Goal: Information Seeking & Learning: Learn about a topic

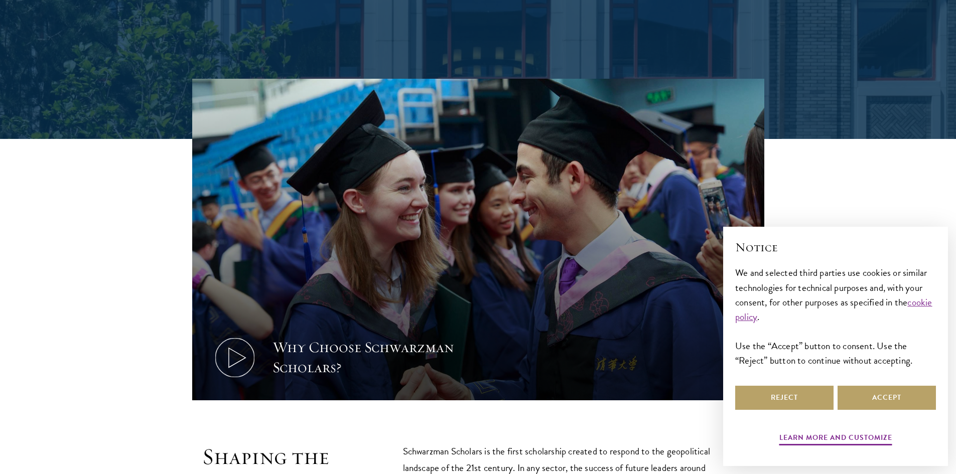
scroll to position [351, 0]
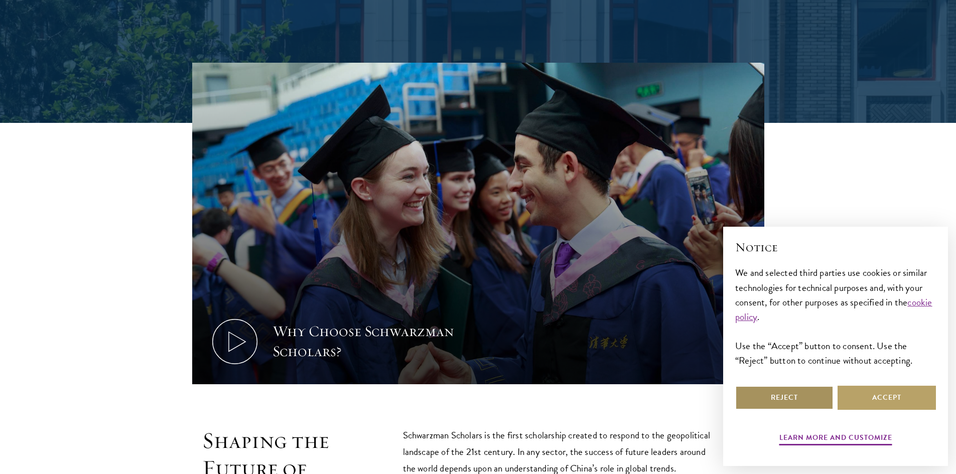
click at [763, 394] on button "Reject" at bounding box center [785, 398] width 98 height 24
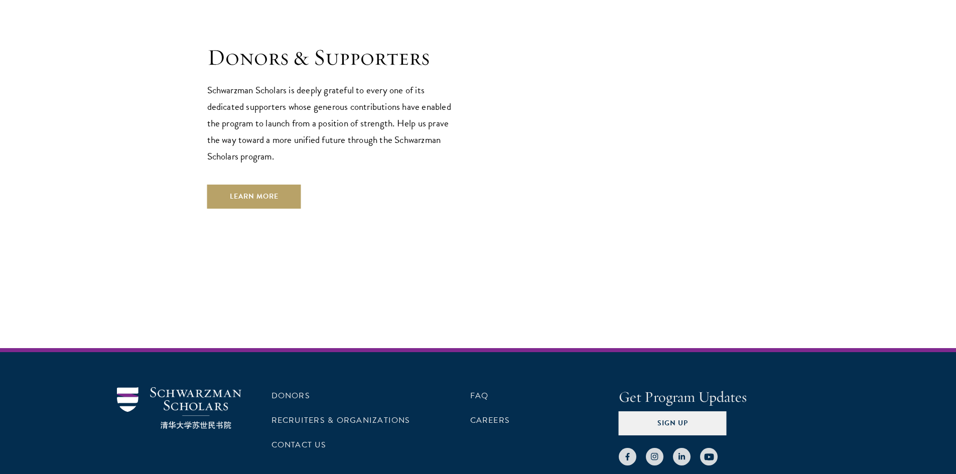
scroll to position [2989, 0]
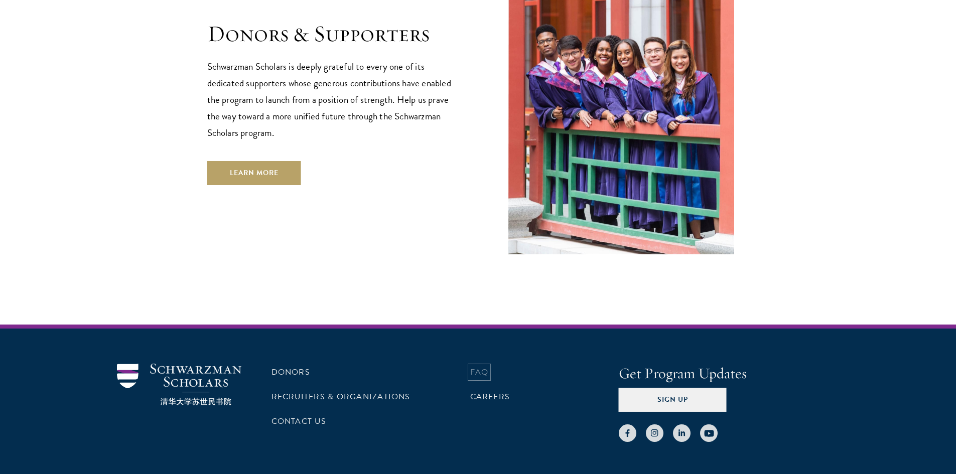
click at [485, 366] on link "FAQ" at bounding box center [479, 372] width 19 height 12
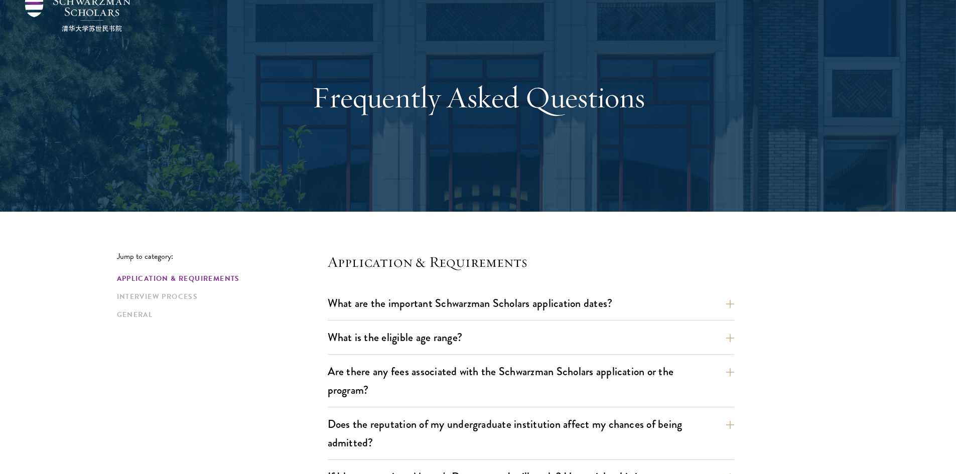
scroll to position [50, 0]
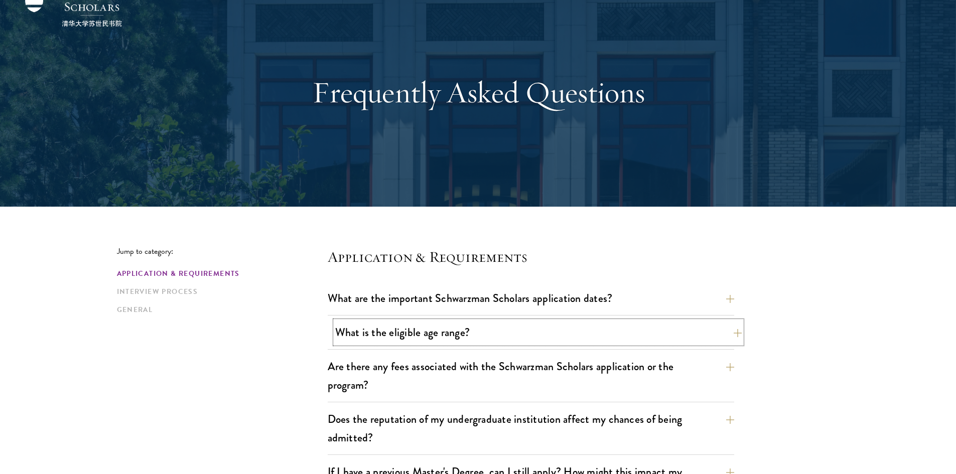
click at [474, 335] on button "What is the eligible age range?" at bounding box center [538, 332] width 407 height 23
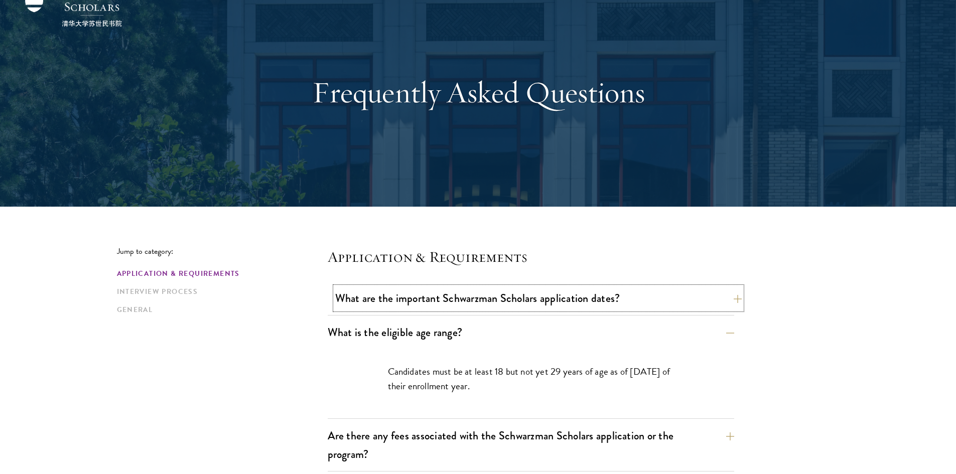
click at [486, 305] on button "What are the important Schwarzman Scholars application dates?" at bounding box center [538, 298] width 407 height 23
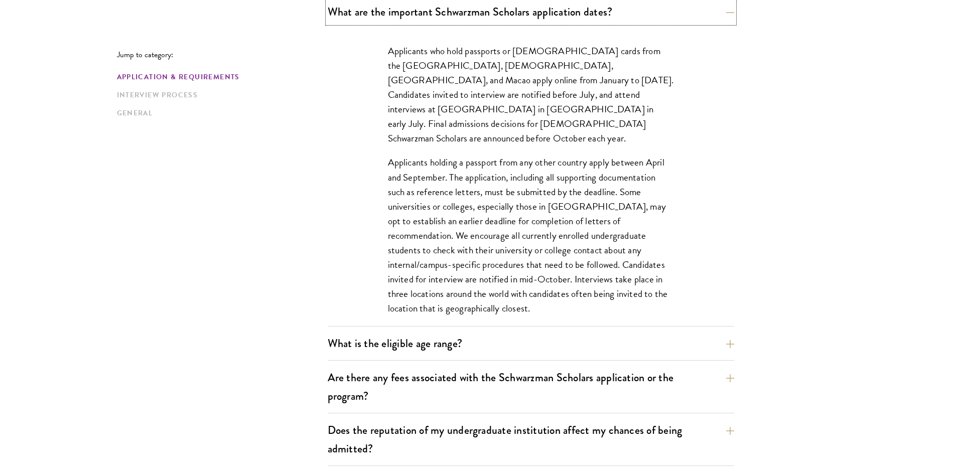
scroll to position [351, 0]
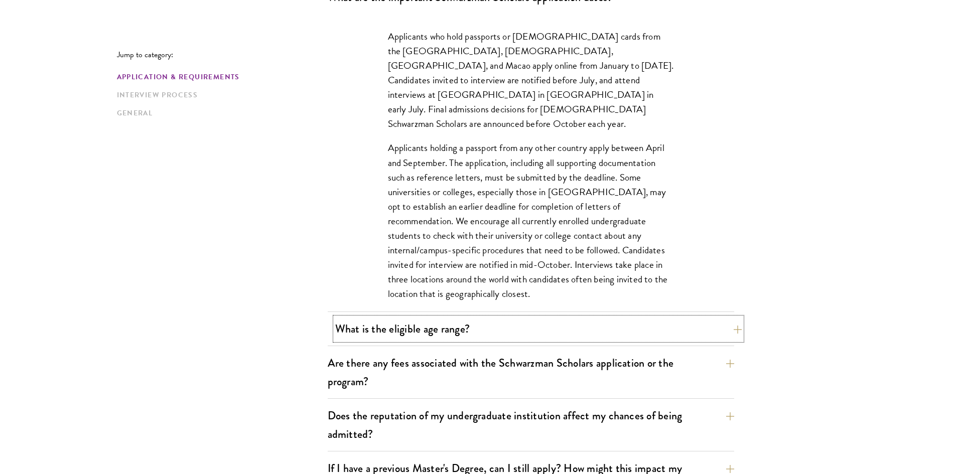
click at [384, 334] on button "What is the eligible age range?" at bounding box center [538, 329] width 407 height 23
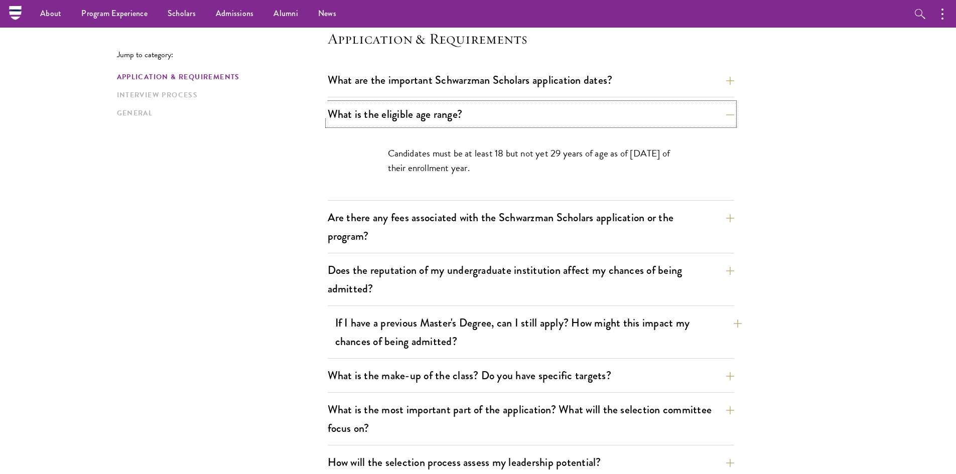
scroll to position [251, 0]
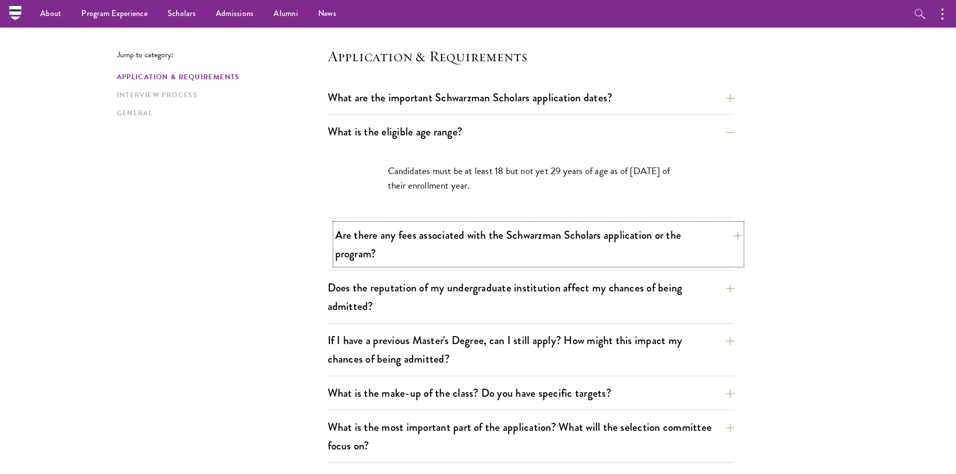
click at [433, 248] on button "Are there any fees associated with the Schwarzman Scholars application or the p…" at bounding box center [538, 244] width 407 height 41
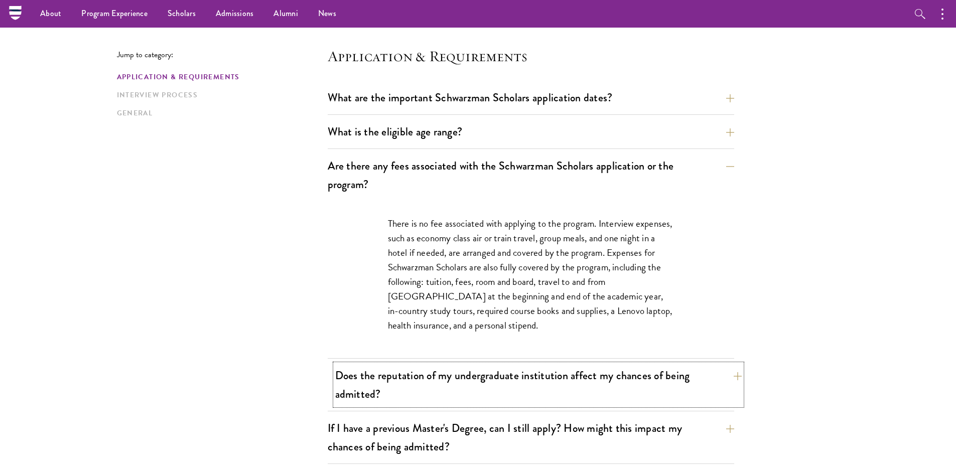
click at [429, 386] on button "Does the reputation of my undergraduate institution affect my chances of being …" at bounding box center [538, 384] width 407 height 41
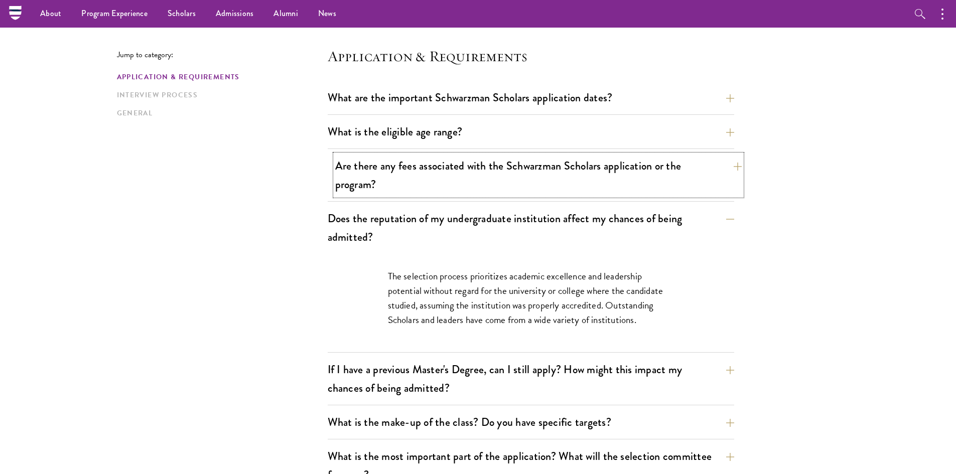
click at [429, 193] on button "Are there any fees associated with the Schwarzman Scholars application or the p…" at bounding box center [538, 175] width 407 height 41
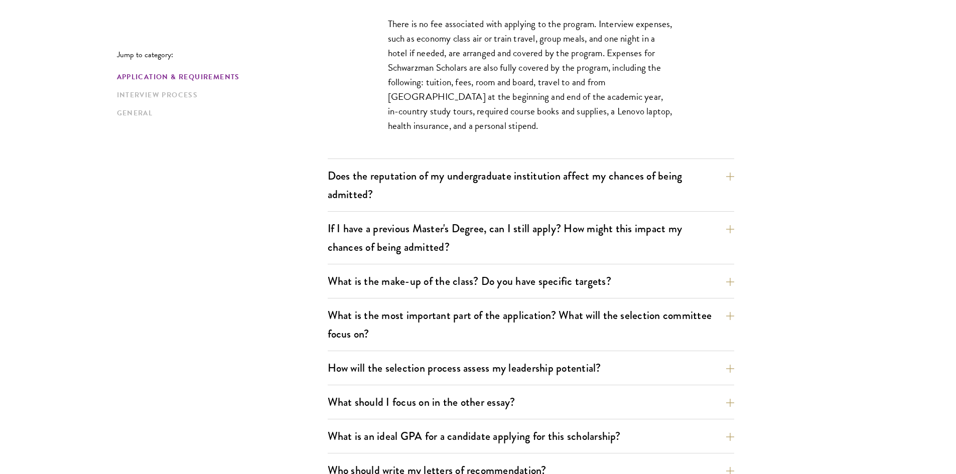
scroll to position [452, 0]
click at [390, 197] on button "Does the reputation of my undergraduate institution affect my chances of being …" at bounding box center [538, 184] width 407 height 41
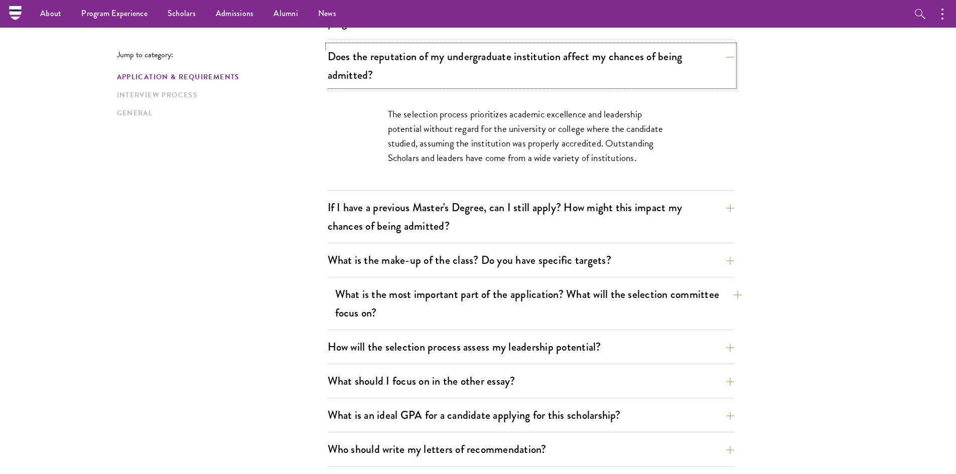
scroll to position [402, 0]
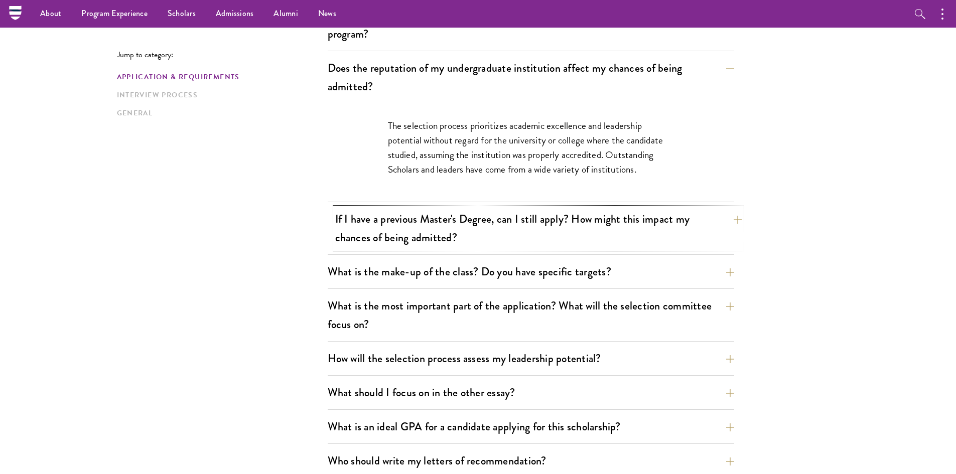
click at [384, 230] on button "If I have a previous Master's Degree, can I still apply? How might this impact …" at bounding box center [538, 228] width 407 height 41
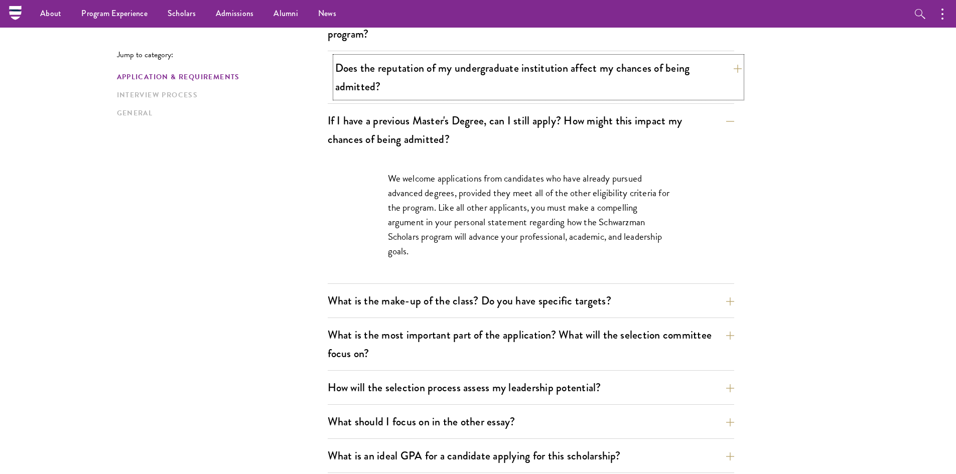
click at [404, 61] on button "Does the reputation of my undergraduate institution affect my chances of being …" at bounding box center [538, 77] width 407 height 41
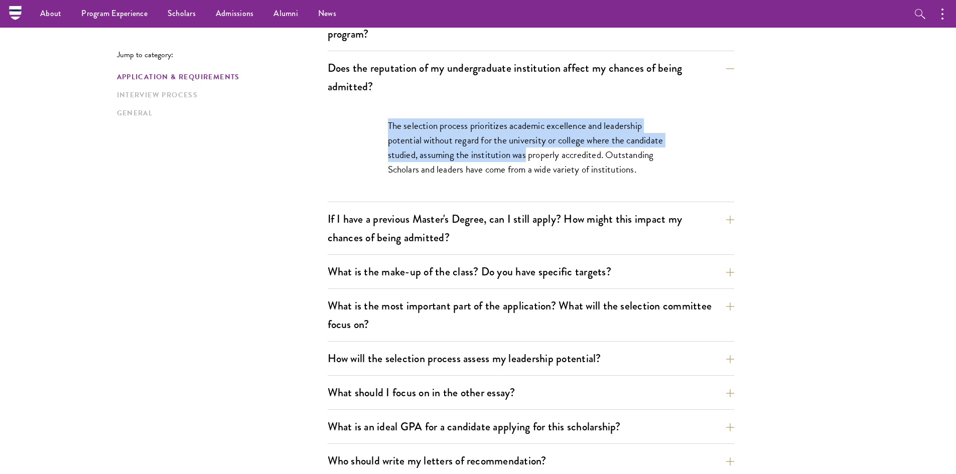
drag, startPoint x: 381, startPoint y: 125, endPoint x: 527, endPoint y: 149, distance: 148.0
click at [527, 149] on div "The selection process prioritizes academic excellence and leadership potential …" at bounding box center [531, 152] width 346 height 98
click at [527, 149] on p "The selection process prioritizes academic excellence and leadership potential …" at bounding box center [531, 147] width 286 height 58
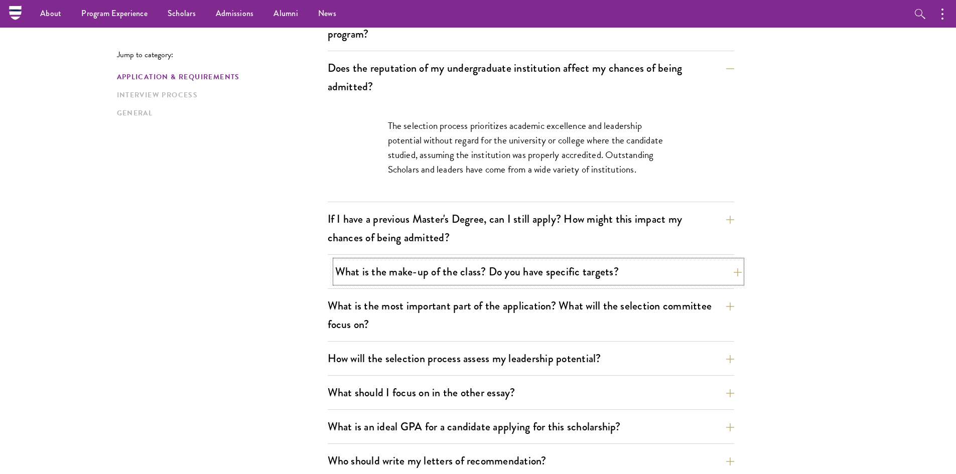
click at [514, 273] on button "What is the make-up of the class? Do you have specific targets?" at bounding box center [538, 272] width 407 height 23
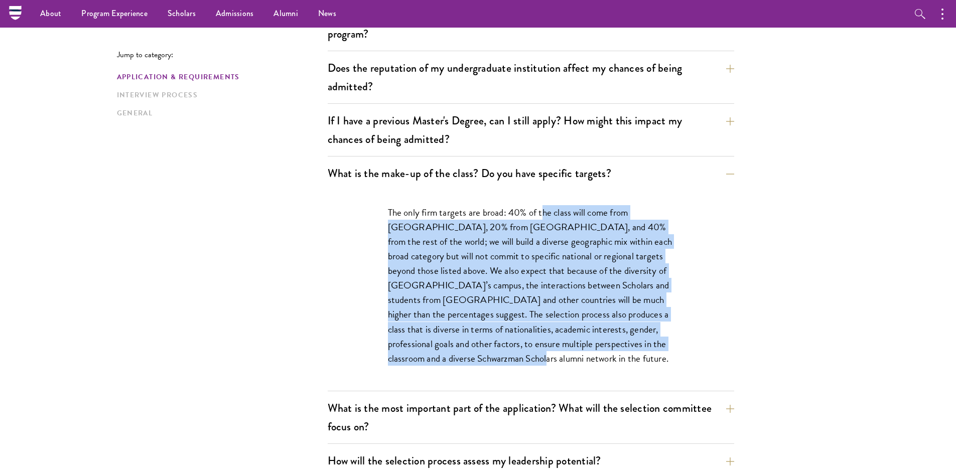
drag, startPoint x: 544, startPoint y: 214, endPoint x: 543, endPoint y: 356, distance: 142.6
click at [543, 356] on p "The only firm targets are broad: 40% of the class will come from the United Sta…" at bounding box center [531, 285] width 286 height 161
drag, startPoint x: 540, startPoint y: 355, endPoint x: 532, endPoint y: 212, distance: 143.3
click at [532, 212] on p "The only firm targets are broad: 40% of the class will come from the United Sta…" at bounding box center [531, 285] width 286 height 161
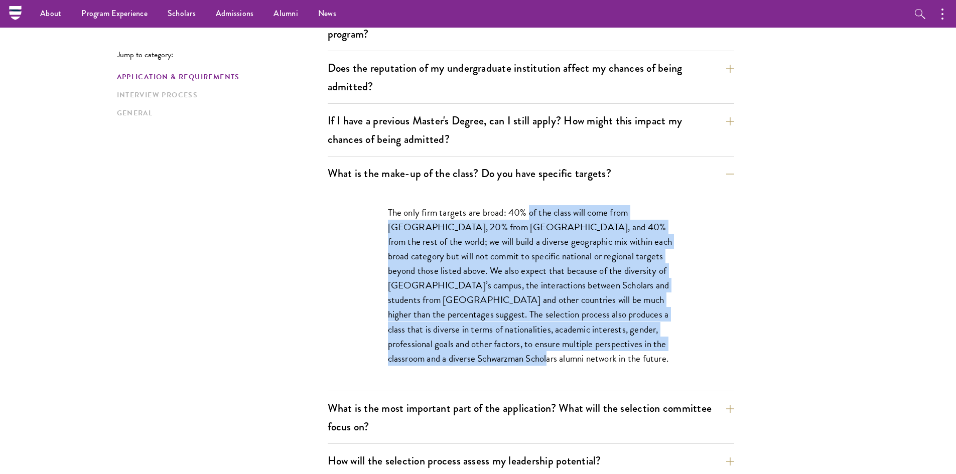
click at [532, 212] on p "The only firm targets are broad: 40% of the class will come from the United Sta…" at bounding box center [531, 285] width 286 height 161
drag, startPoint x: 535, startPoint y: 209, endPoint x: 535, endPoint y: 361, distance: 152.1
click at [535, 361] on p "The only firm targets are broad: 40% of the class will come from the United Sta…" at bounding box center [531, 285] width 286 height 161
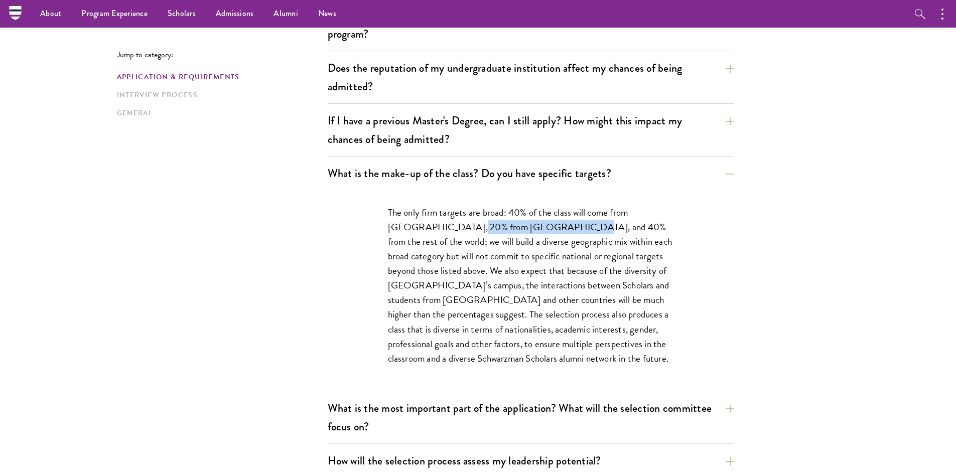
drag, startPoint x: 444, startPoint y: 228, endPoint x: 545, endPoint y: 227, distance: 100.9
click at [545, 227] on p "The only firm targets are broad: 40% of the class will come from the United Sta…" at bounding box center [531, 285] width 286 height 161
drag, startPoint x: 528, startPoint y: 227, endPoint x: 631, endPoint y: 233, distance: 103.6
click at [631, 233] on p "The only firm targets are broad: 40% of the class will come from the United Sta…" at bounding box center [531, 285] width 286 height 161
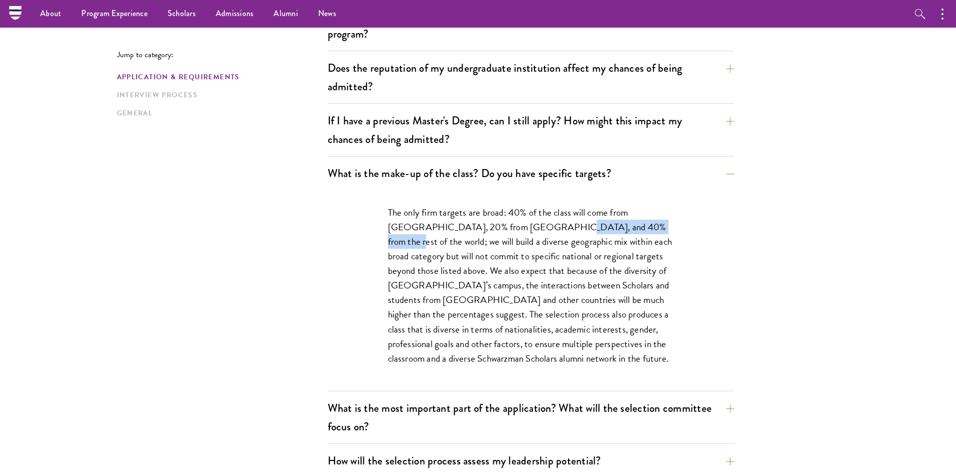
click at [631, 233] on p "The only firm targets are broad: 40% of the class will come from the United Sta…" at bounding box center [531, 285] width 286 height 161
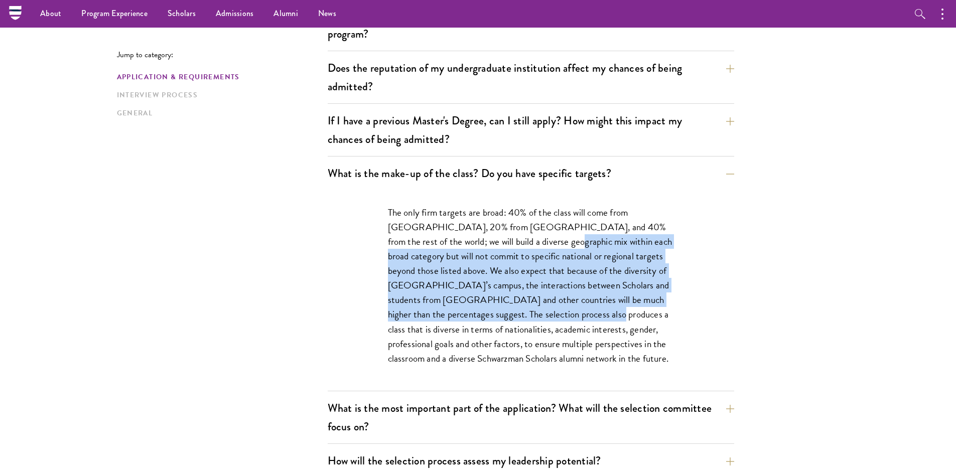
drag, startPoint x: 518, startPoint y: 236, endPoint x: 519, endPoint y: 310, distance: 73.8
click at [519, 310] on p "The only firm targets are broad: 40% of the class will come from the United Sta…" at bounding box center [531, 285] width 286 height 161
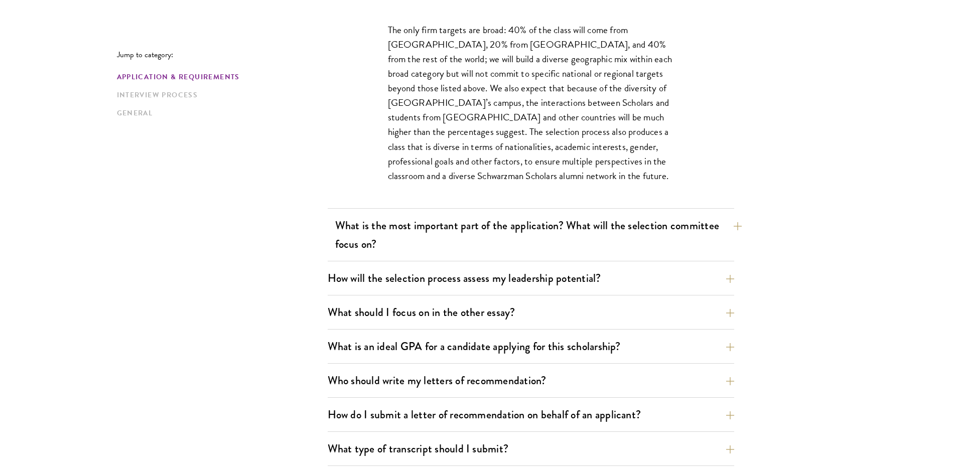
scroll to position [602, 0]
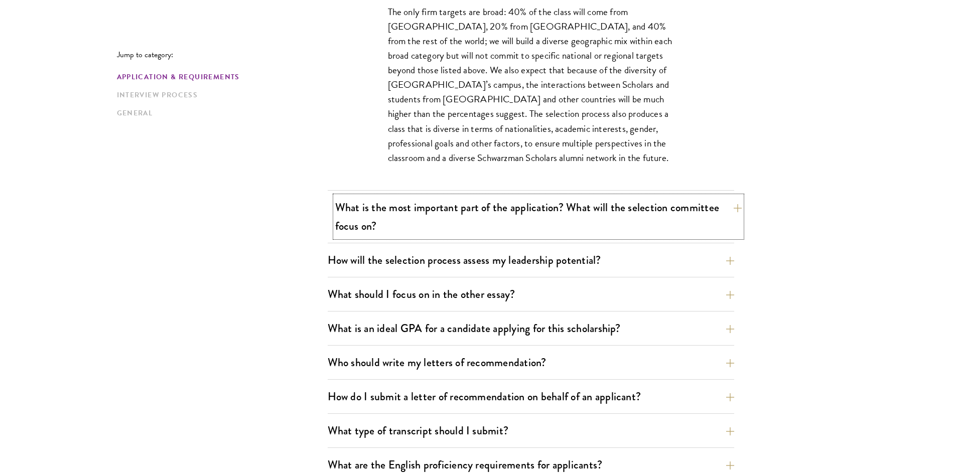
click at [493, 201] on button "What is the most important part of the application? What will the selection com…" at bounding box center [538, 216] width 407 height 41
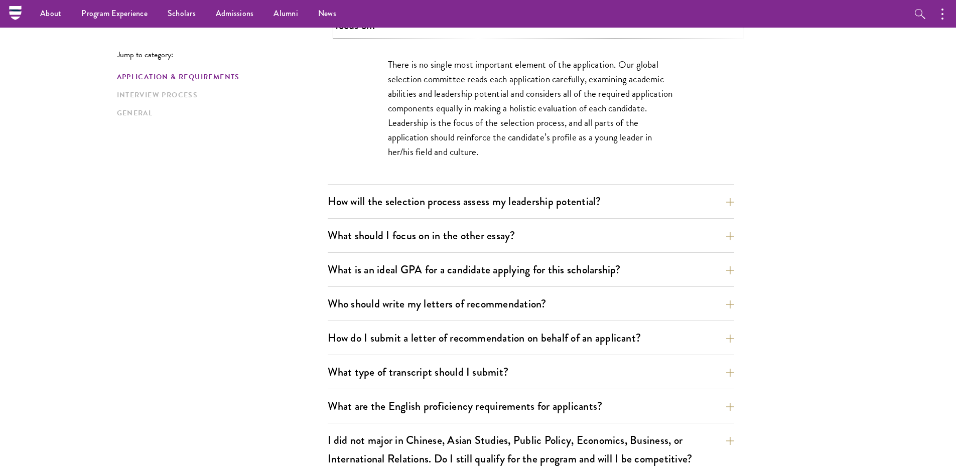
scroll to position [552, 0]
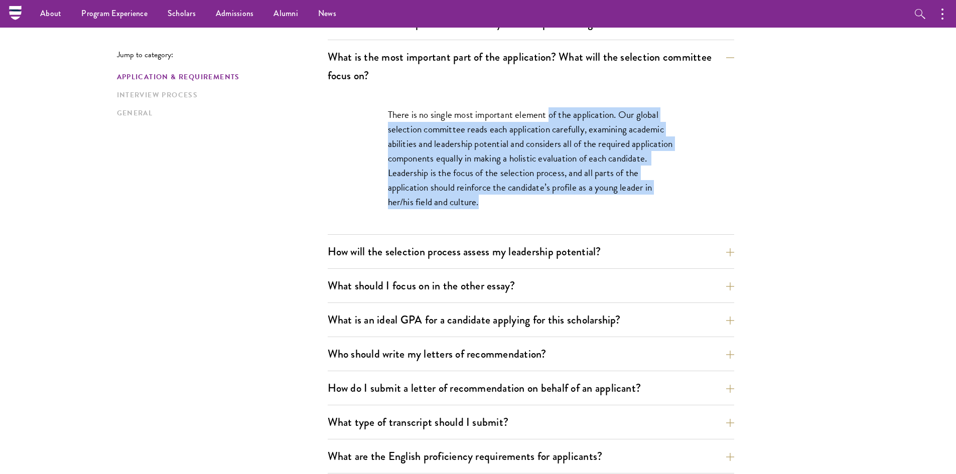
drag, startPoint x: 549, startPoint y: 113, endPoint x: 543, endPoint y: 200, distance: 87.0
click at [543, 200] on p "There is no single most important element of the application. Our global select…" at bounding box center [531, 158] width 286 height 102
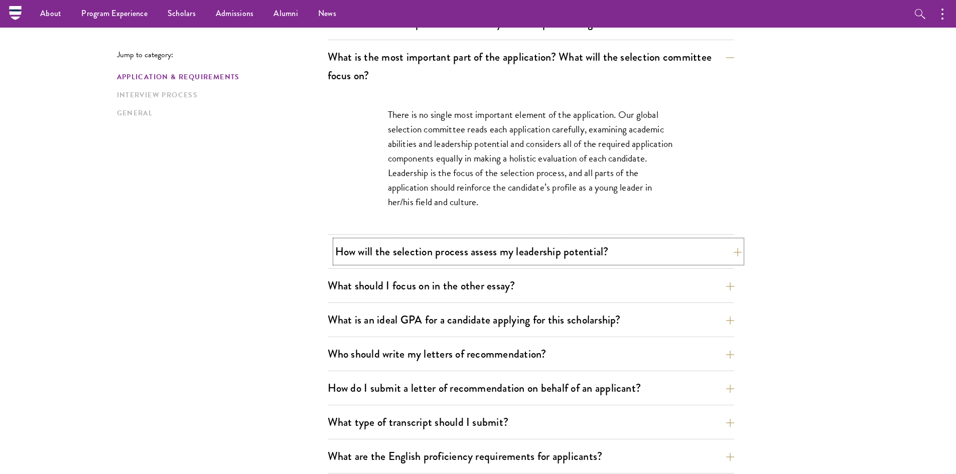
click at [534, 250] on button "How will the selection process assess my leadership potential?" at bounding box center [538, 251] width 407 height 23
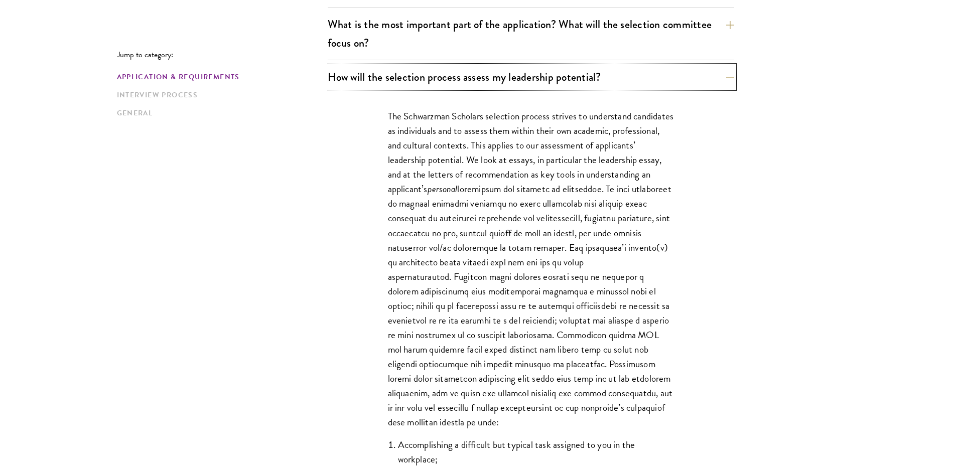
scroll to position [602, 0]
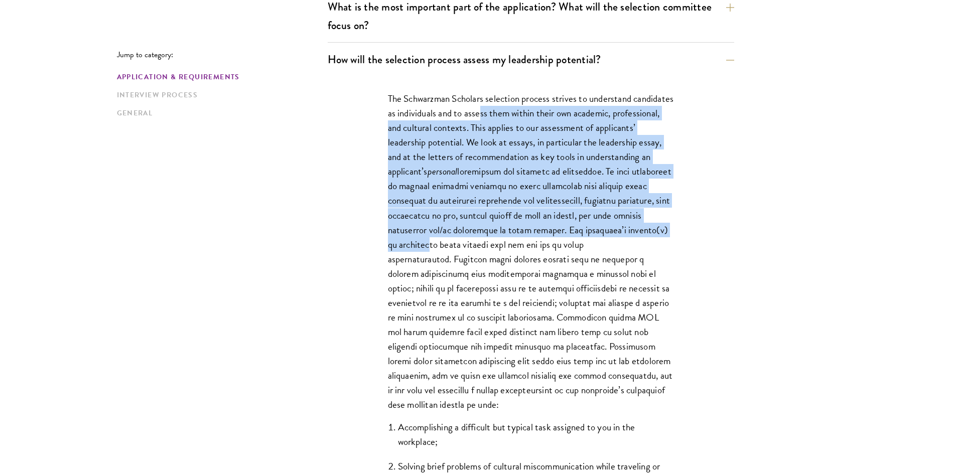
drag, startPoint x: 524, startPoint y: 112, endPoint x: 525, endPoint y: 249, distance: 137.1
click at [525, 249] on p "The Schwarzman Scholars selection process strives to understand candidates as i…" at bounding box center [531, 251] width 286 height 321
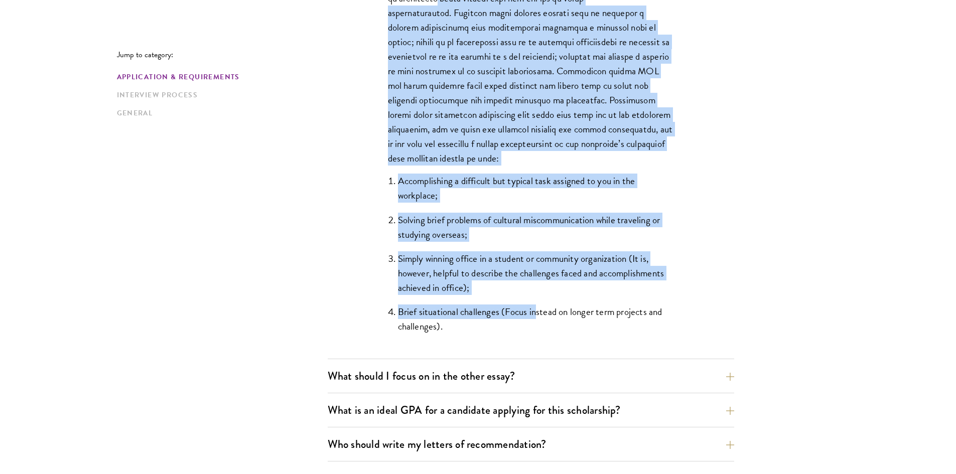
scroll to position [853, 0]
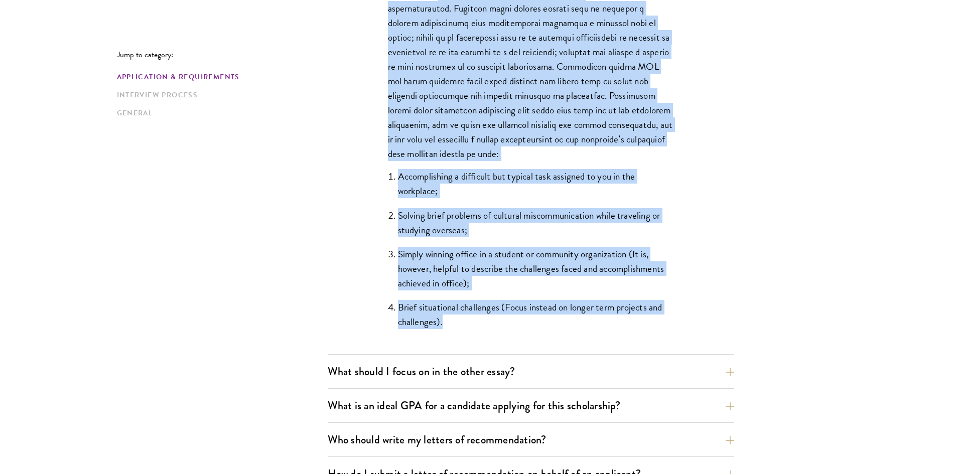
drag, startPoint x: 533, startPoint y: 238, endPoint x: 538, endPoint y: 321, distance: 83.5
click at [538, 321] on div "The Schwarzman Scholars selection process strives to understand candidates as i…" at bounding box center [531, 89] width 346 height 529
click at [538, 321] on li "Brief situational challenges (Focus instead on longer term projects and challen…" at bounding box center [536, 314] width 276 height 29
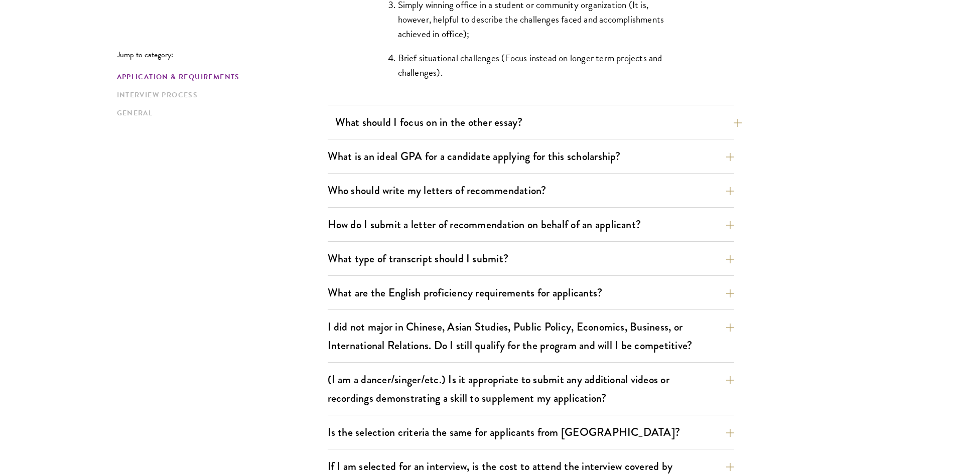
scroll to position [1155, 0]
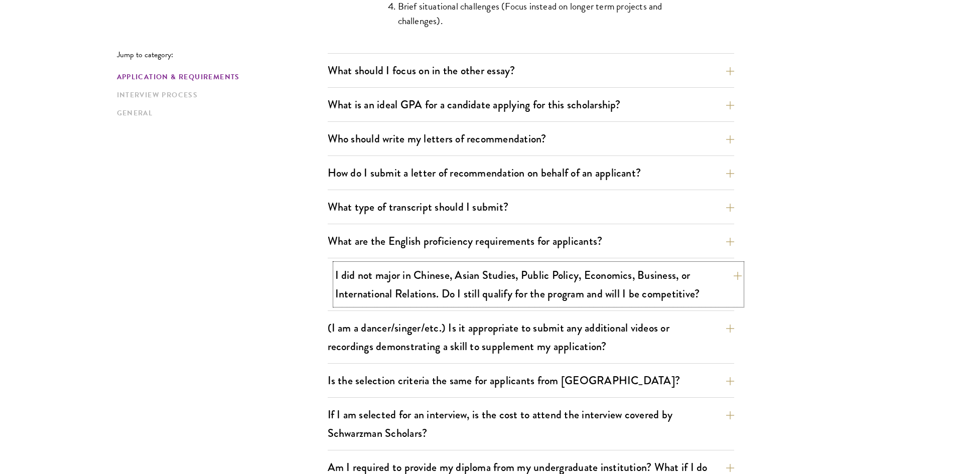
click at [535, 279] on button "I did not major in Chinese, Asian Studies, Public Policy, Economics, Business, …" at bounding box center [538, 284] width 407 height 41
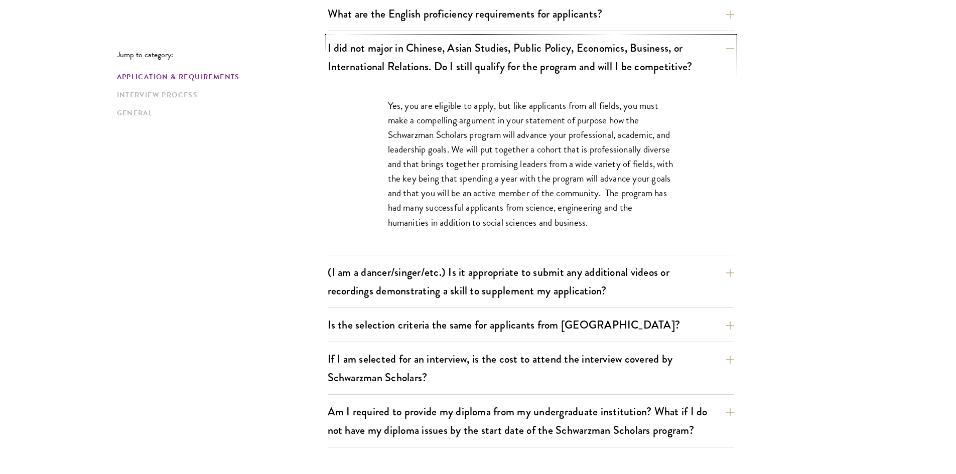
scroll to position [853, 0]
click at [535, 282] on button "(I am a dancer/singer/etc.) Is it appropriate to submit any additional videos o…" at bounding box center [538, 281] width 407 height 41
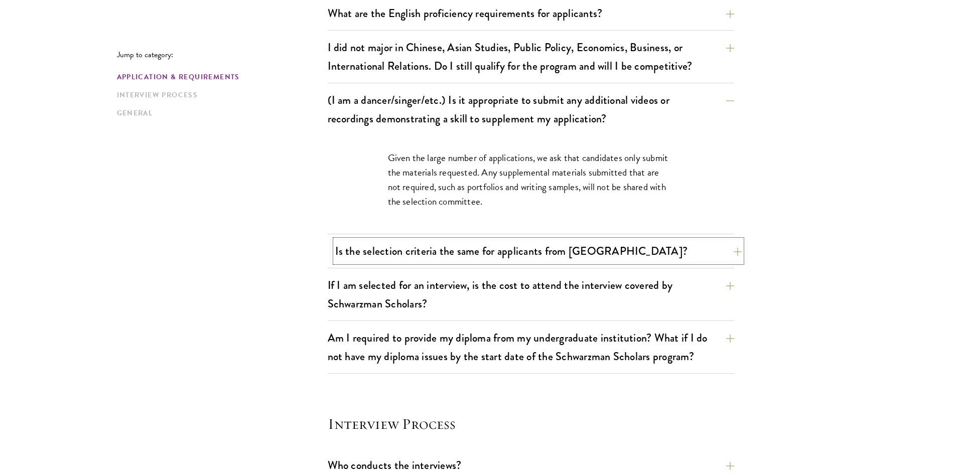
click at [532, 255] on button "Is the selection criteria the same for applicants from China?" at bounding box center [538, 251] width 407 height 23
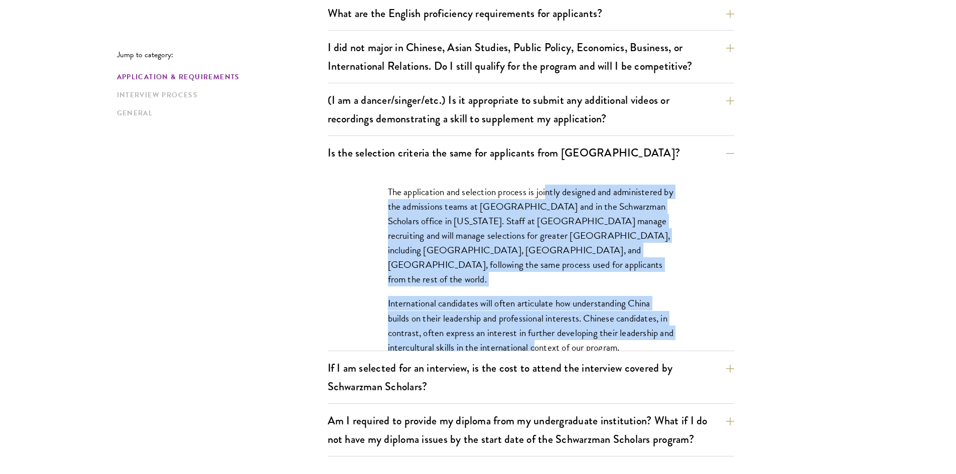
drag, startPoint x: 546, startPoint y: 222, endPoint x: 552, endPoint y: 313, distance: 91.1
click at [552, 313] on div "The application and selection process is jointly designed and administered by t…" at bounding box center [531, 275] width 346 height 210
click at [552, 313] on p "International candidates will often articulate how understanding China builds o…" at bounding box center [531, 325] width 286 height 58
drag, startPoint x: 551, startPoint y: 321, endPoint x: 542, endPoint y: 196, distance: 125.8
click at [542, 196] on div "The application and selection process is jointly designed and administered by t…" at bounding box center [531, 275] width 346 height 210
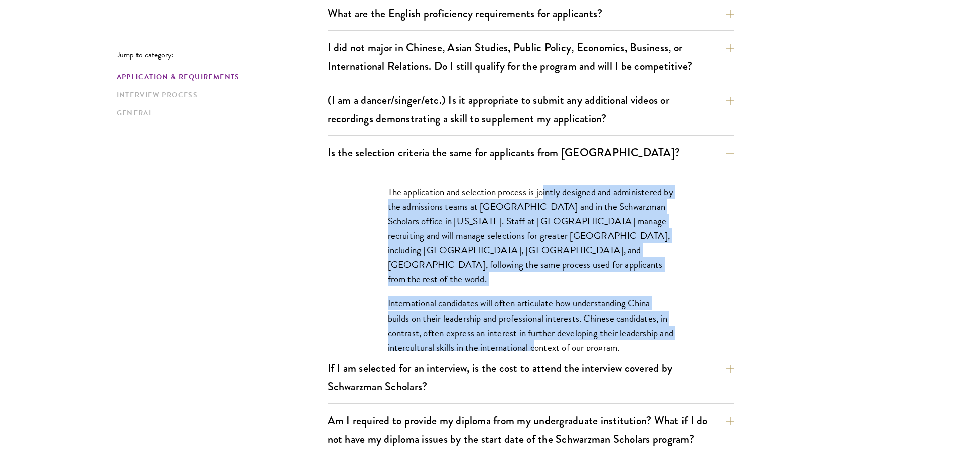
click at [542, 196] on p "The application and selection process is jointly designed and administered by t…" at bounding box center [531, 236] width 286 height 102
drag, startPoint x: 538, startPoint y: 196, endPoint x: 541, endPoint y: 331, distance: 135.1
click at [541, 331] on div "The application and selection process is jointly designed and administered by t…" at bounding box center [531, 275] width 346 height 210
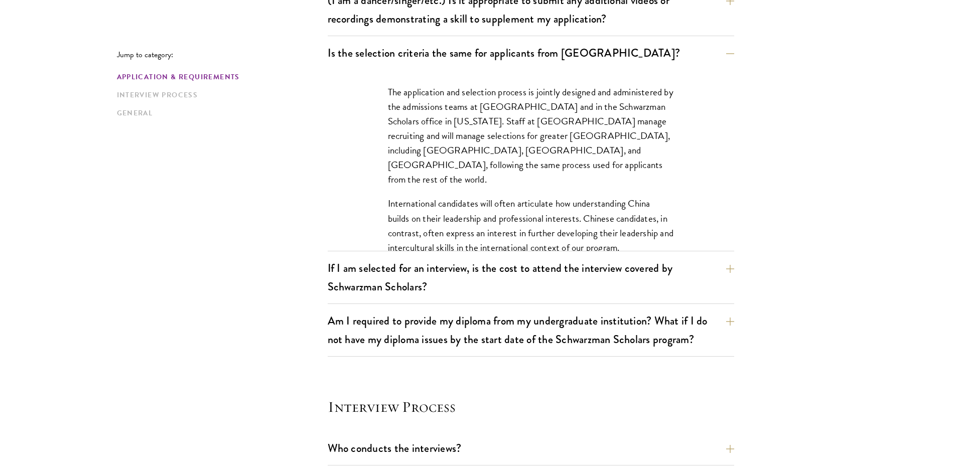
scroll to position [954, 0]
click at [507, 291] on button "If I am selected for an interview, is the cost to attend the interview covered …" at bounding box center [538, 277] width 407 height 41
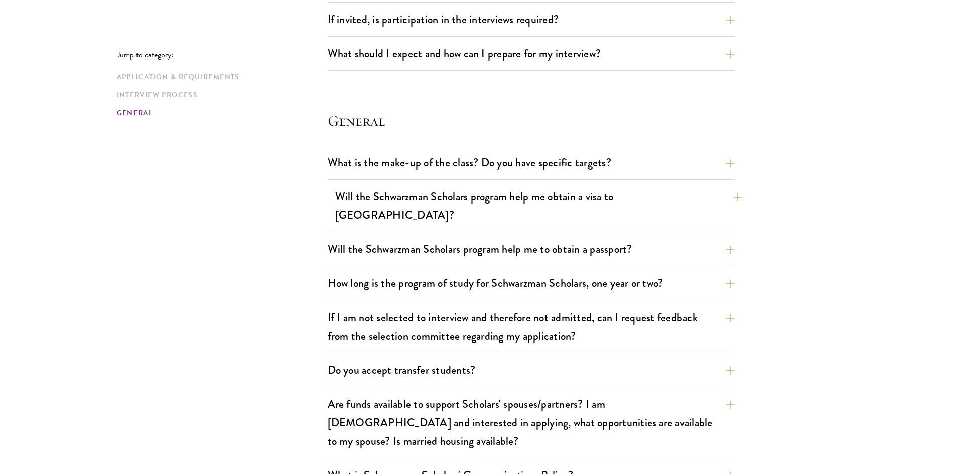
scroll to position [1456, 0]
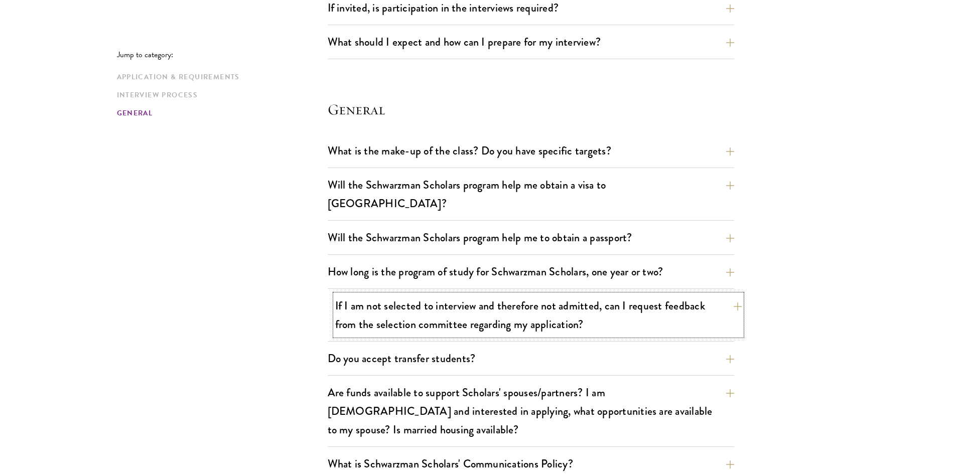
click at [532, 295] on button "If I am not selected to interview and therefore not admitted, can I request fee…" at bounding box center [538, 315] width 407 height 41
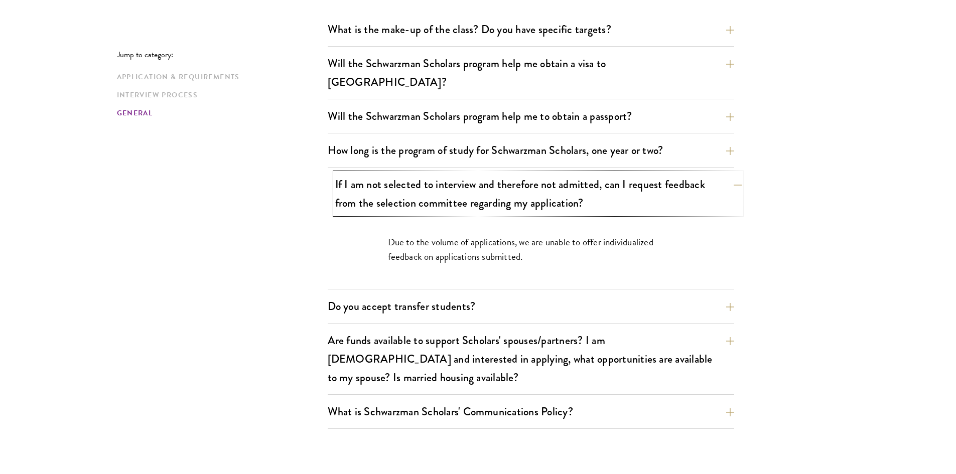
scroll to position [1537, 0]
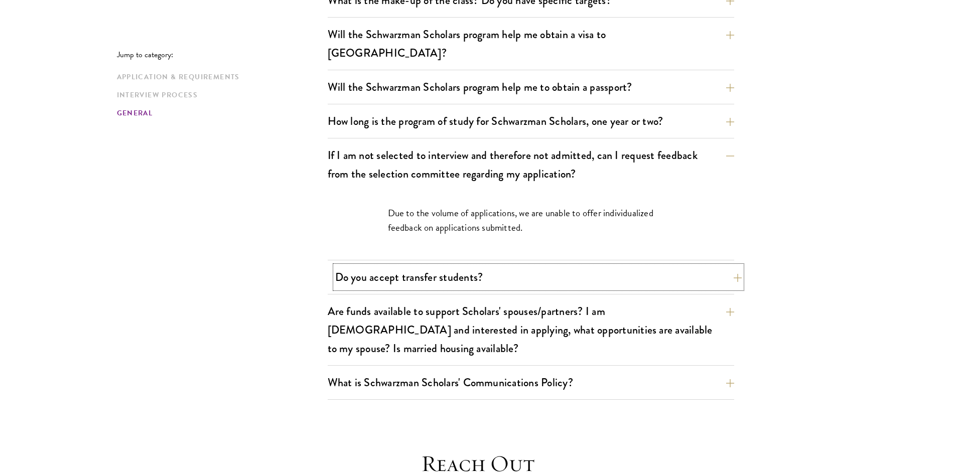
click at [516, 267] on button "Do you accept transfer students?" at bounding box center [538, 277] width 407 height 23
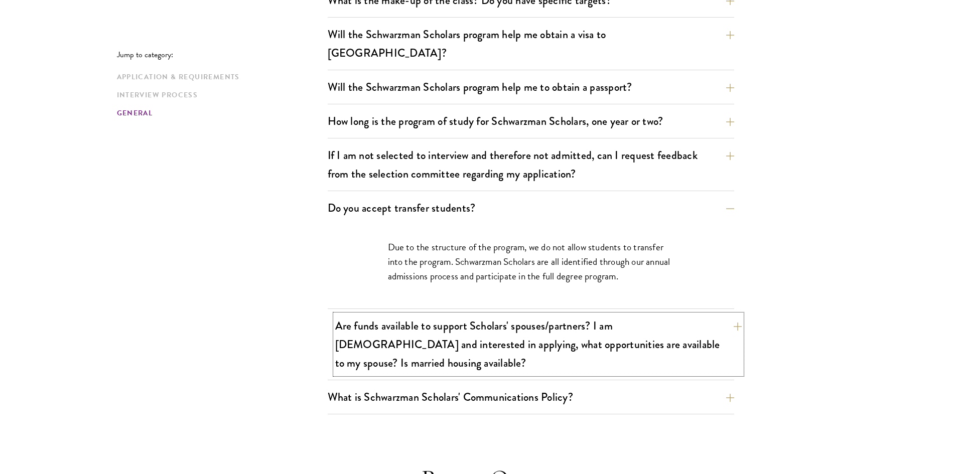
click at [541, 319] on button "Are funds available to support Scholars' spouses/partners? I am married and int…" at bounding box center [538, 345] width 407 height 60
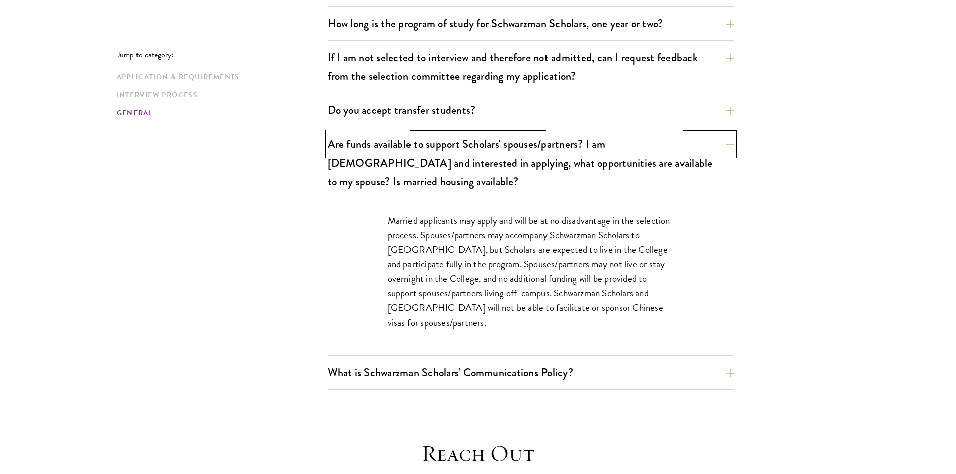
scroll to position [1638, 0]
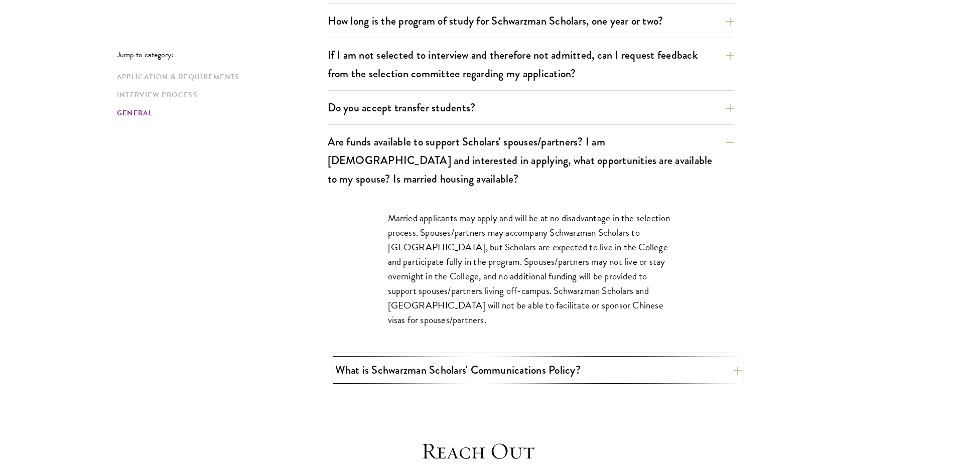
click at [540, 359] on button "What is Schwarzman Scholars' Communications Policy?" at bounding box center [538, 370] width 407 height 23
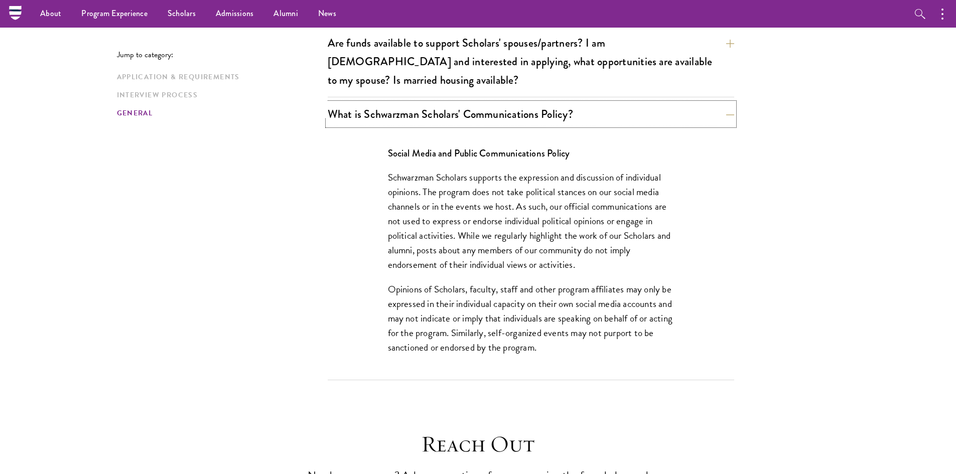
scroll to position [1688, 0]
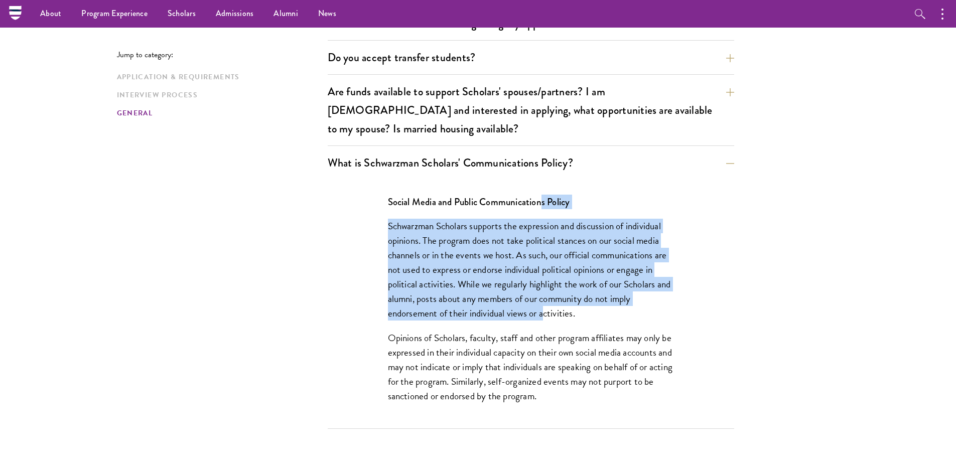
drag, startPoint x: 544, startPoint y: 162, endPoint x: 545, endPoint y: 273, distance: 111.5
click at [545, 273] on div "Social Media and Public Communications Policy Schwarzman Scholars supports the …" at bounding box center [531, 304] width 346 height 249
click at [545, 273] on p "Schwarzman Scholars supports the expression and discussion of individual opinio…" at bounding box center [531, 270] width 286 height 102
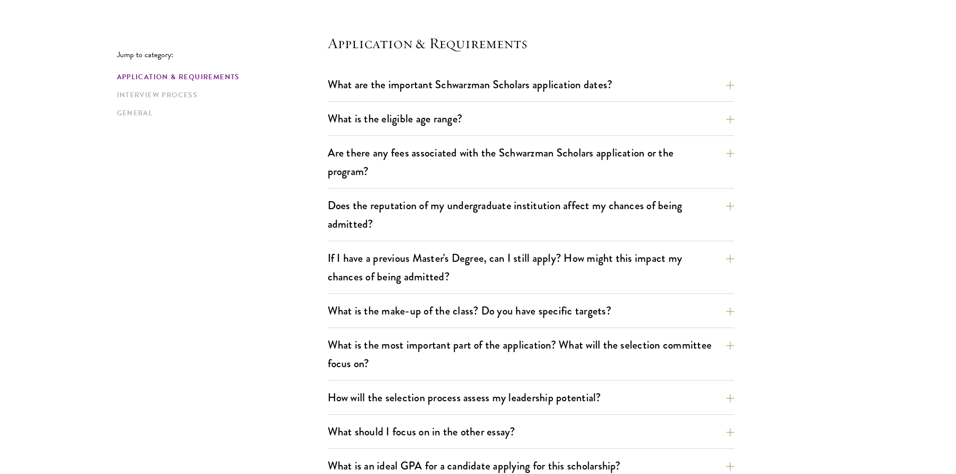
scroll to position [282, 0]
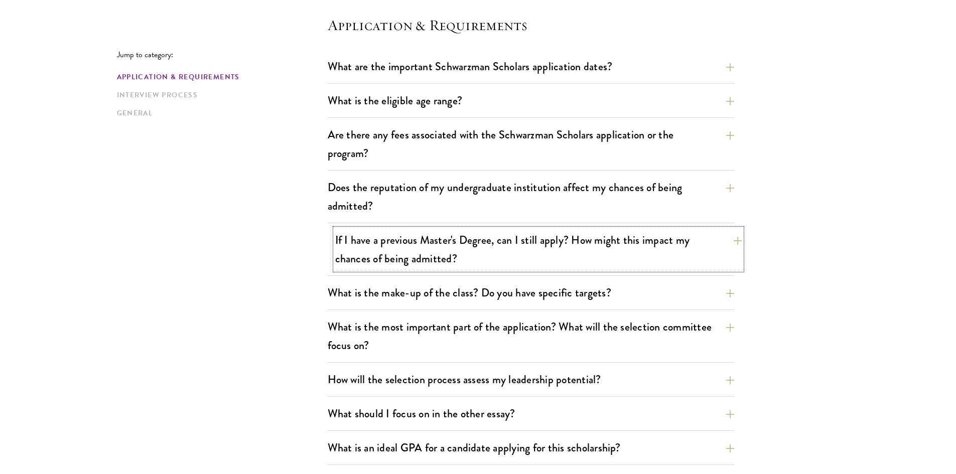
click at [526, 242] on button "If I have a previous Master's Degree, can I still apply? How might this impact …" at bounding box center [538, 249] width 407 height 41
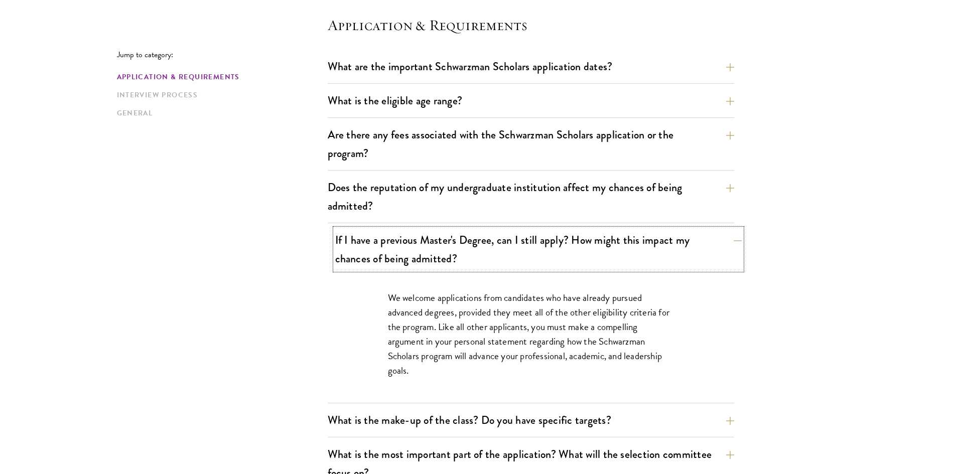
scroll to position [332, 0]
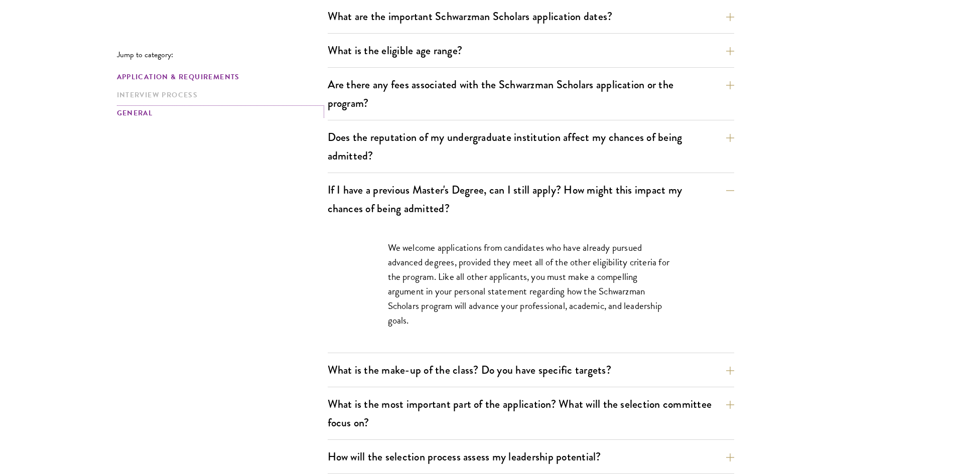
click at [134, 108] on link "General" at bounding box center [219, 113] width 205 height 11
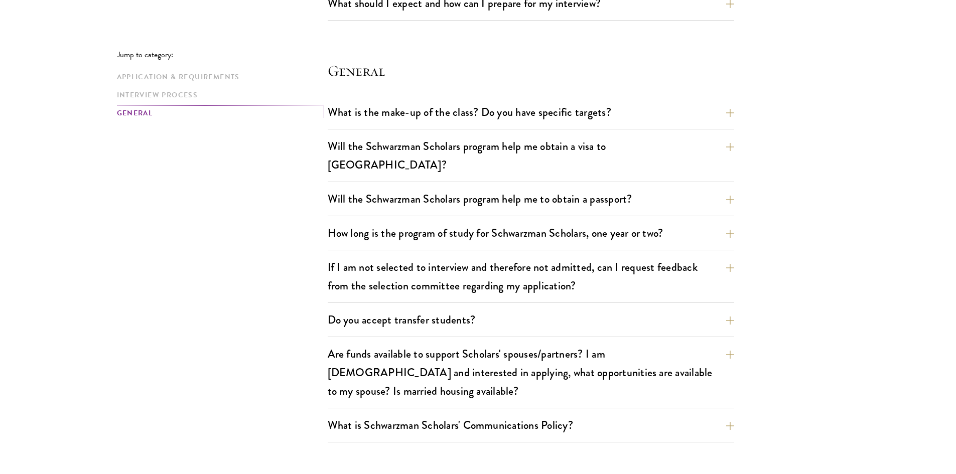
scroll to position [1563, 0]
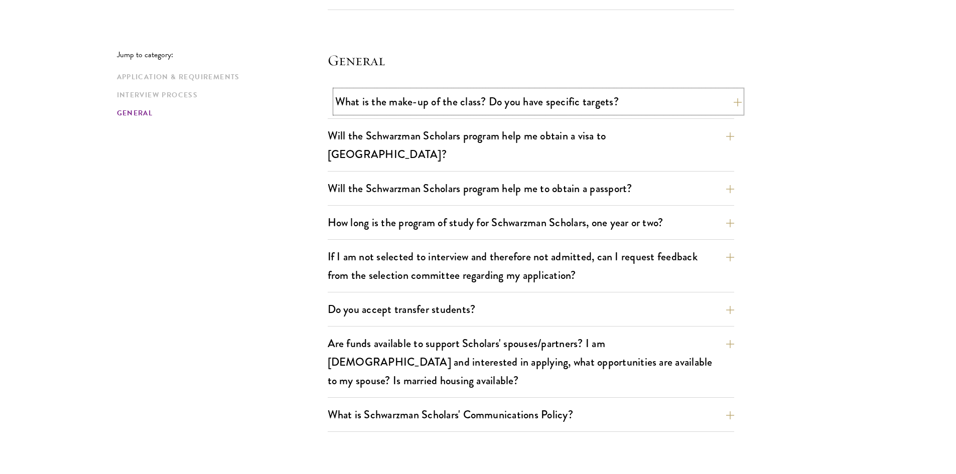
click at [542, 107] on button "What is the make-up of the class? Do you have specific targets?" at bounding box center [538, 101] width 407 height 23
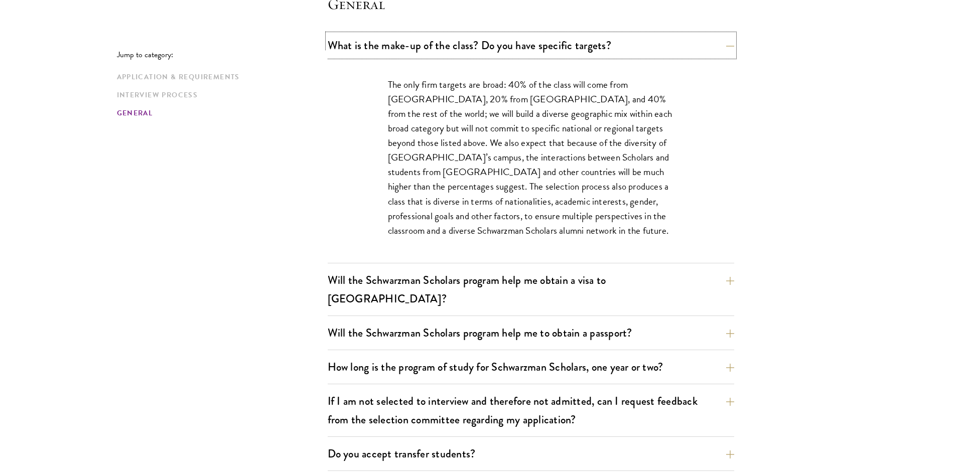
scroll to position [1586, 0]
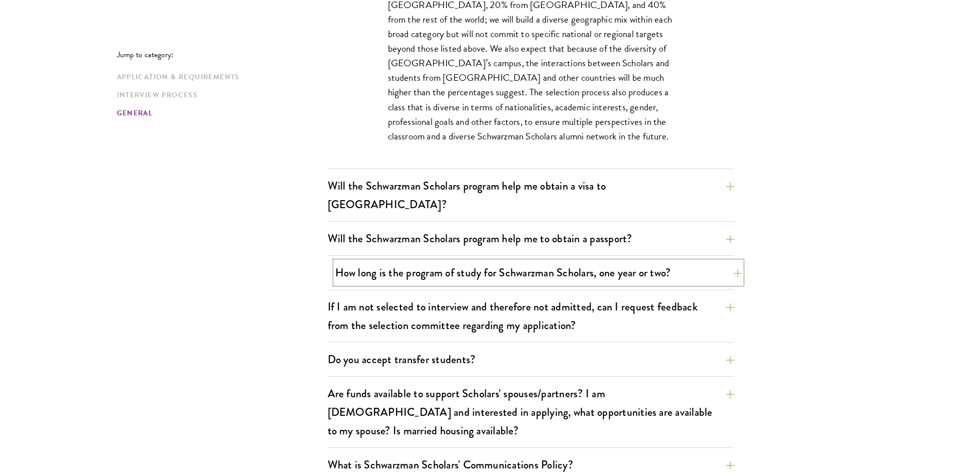
click at [553, 262] on button "How long is the program of study for Schwarzman Scholars, one year or two?" at bounding box center [538, 273] width 407 height 23
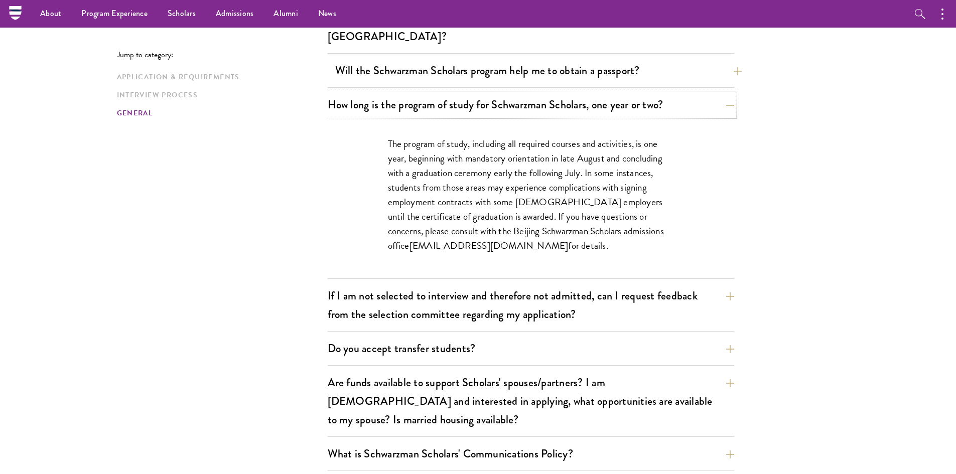
scroll to position [1536, 0]
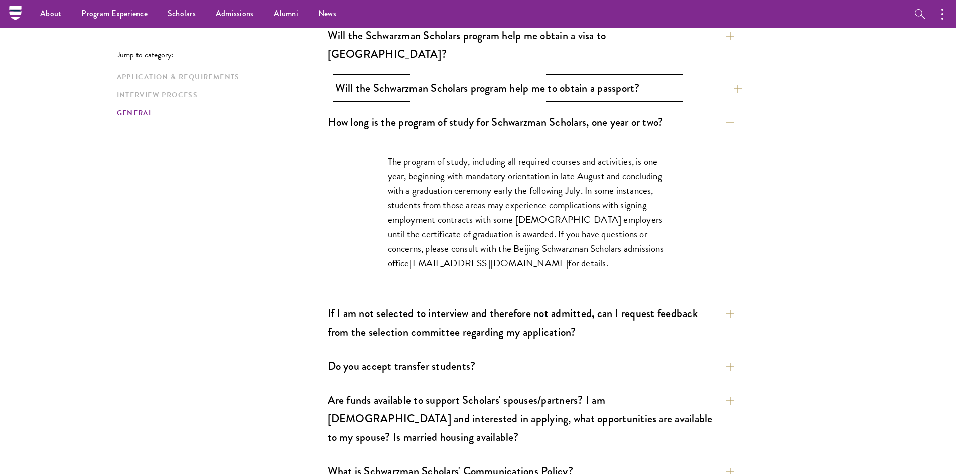
click at [533, 77] on button "Will the Schwarzman Scholars program help me to obtain a passport?" at bounding box center [538, 88] width 407 height 23
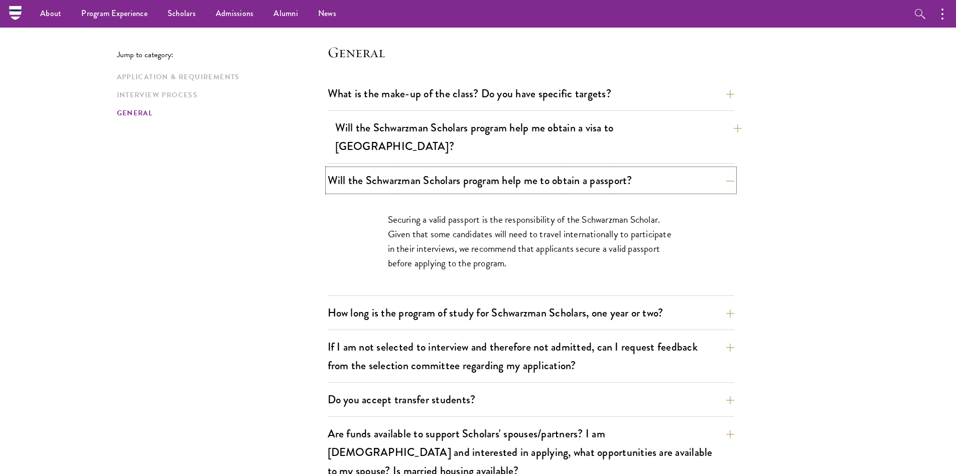
scroll to position [1436, 0]
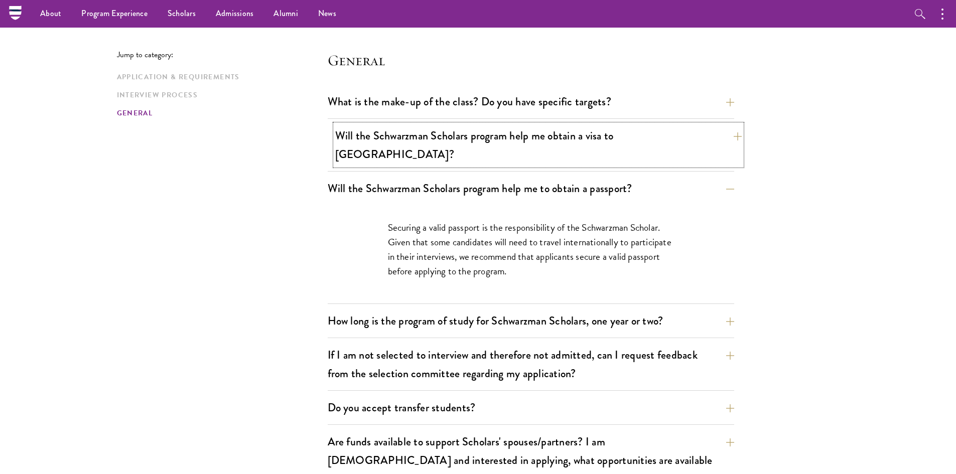
click at [527, 145] on button "Will the Schwarzman Scholars program help me obtain a visa to China?" at bounding box center [538, 145] width 407 height 41
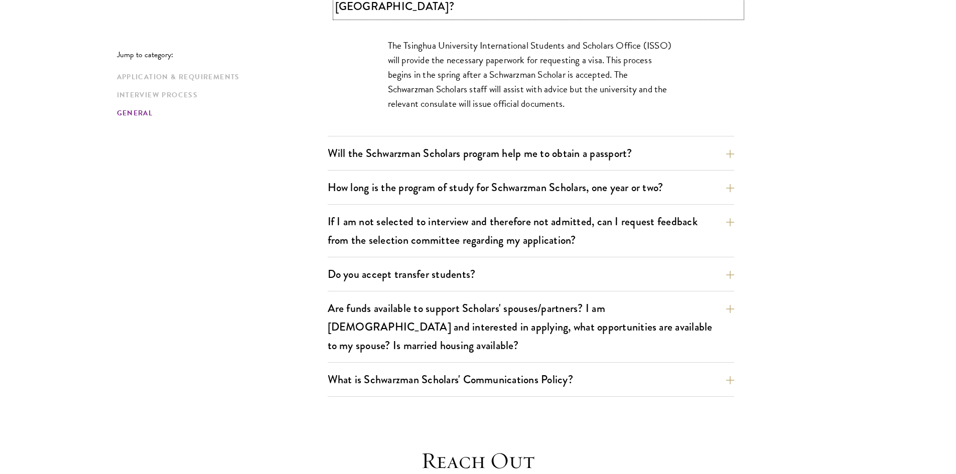
scroll to position [1586, 0]
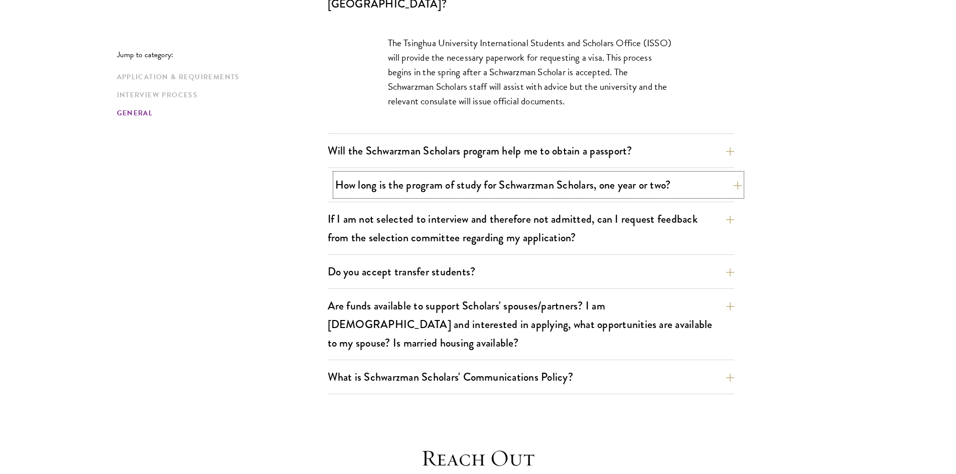
click at [494, 174] on button "How long is the program of study for Schwarzman Scholars, one year or two?" at bounding box center [538, 185] width 407 height 23
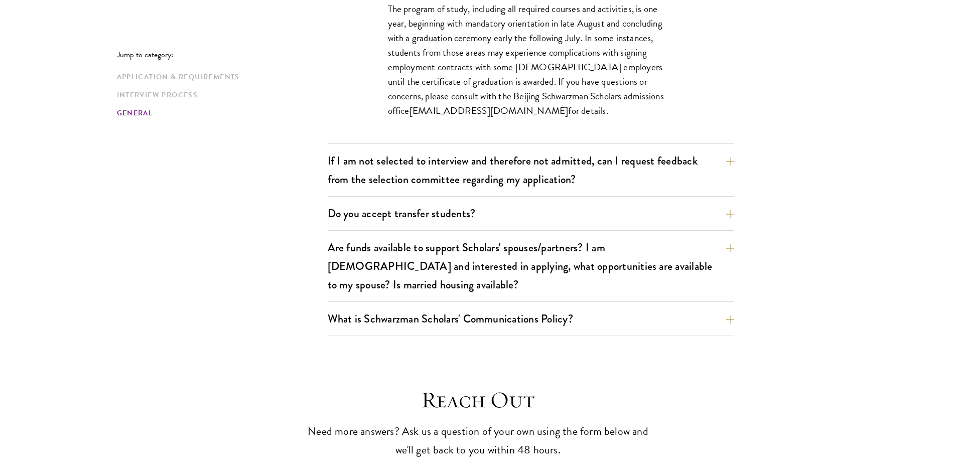
scroll to position [1888, 0]
